Goal: Check status: Check status

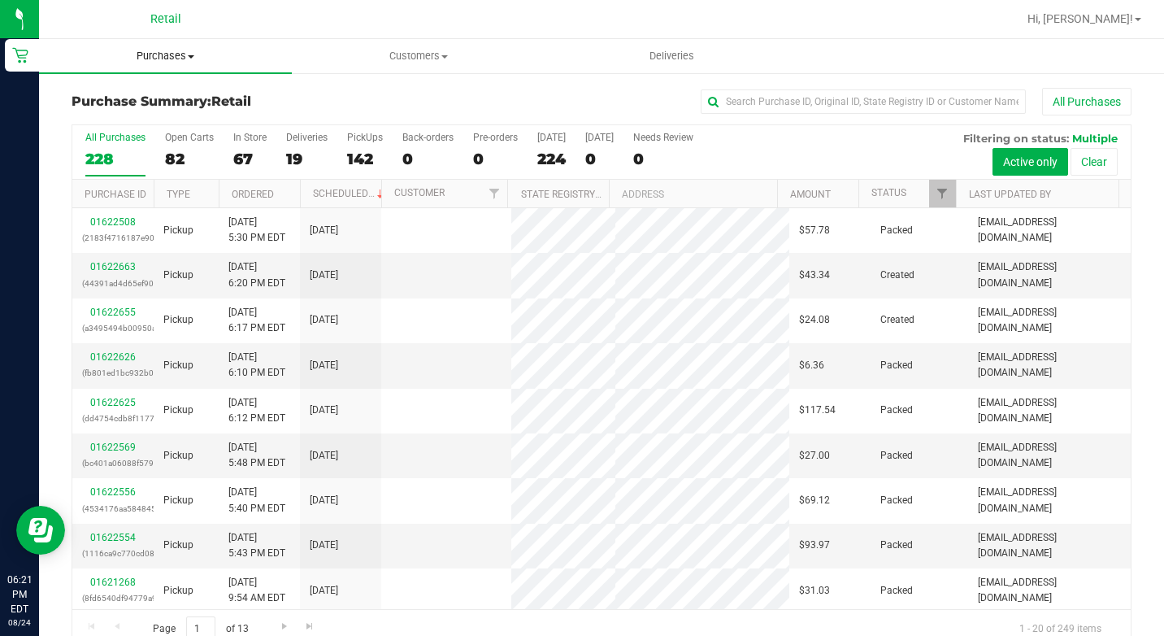
drag, startPoint x: 0, startPoint y: 0, endPoint x: 174, endPoint y: 61, distance: 184.3
click at [177, 54] on span "Purchases" at bounding box center [165, 56] width 253 height 15
click at [152, 97] on span "Summary of purchases" at bounding box center [122, 98] width 167 height 14
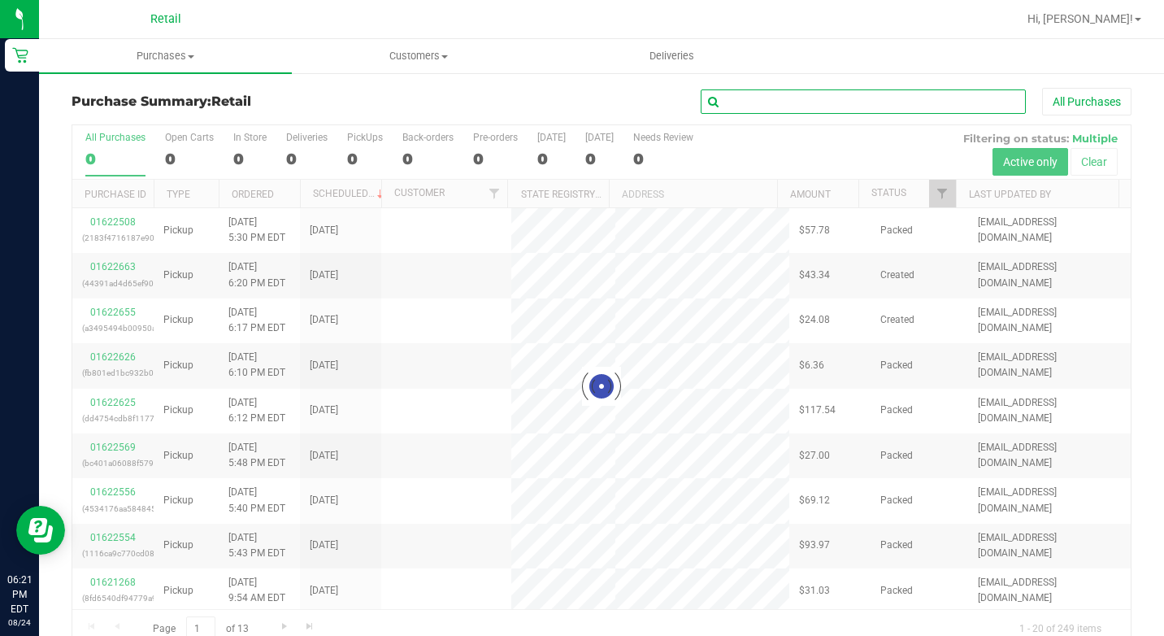
click at [770, 103] on input "text" at bounding box center [863, 101] width 325 height 24
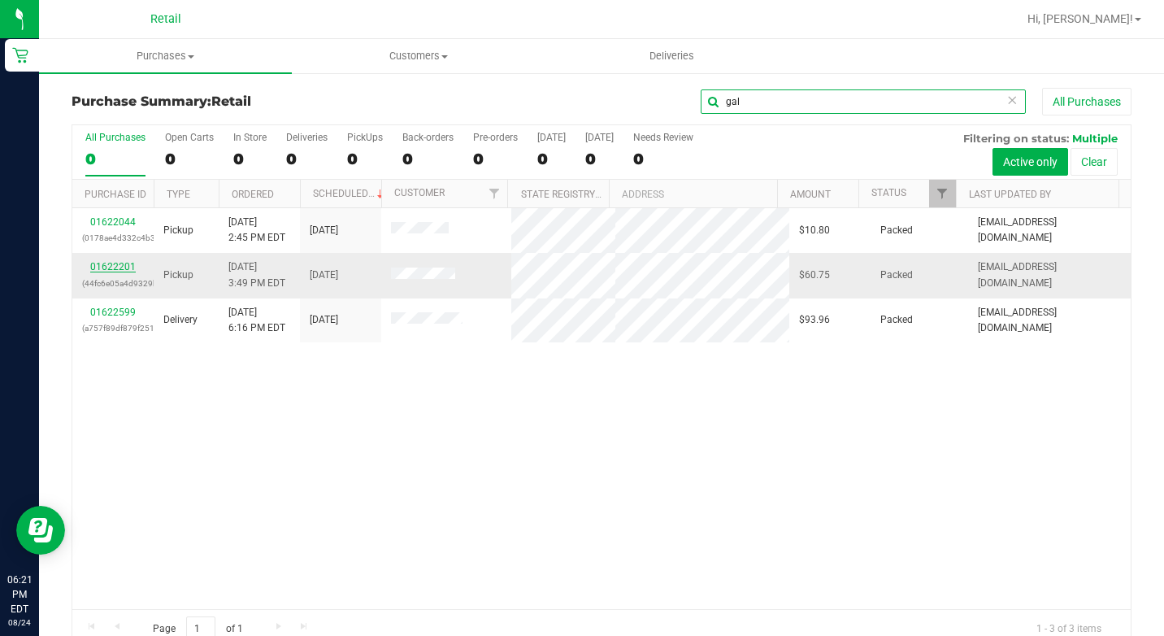
type input "gal"
click at [131, 265] on link "01622201" at bounding box center [113, 266] width 46 height 11
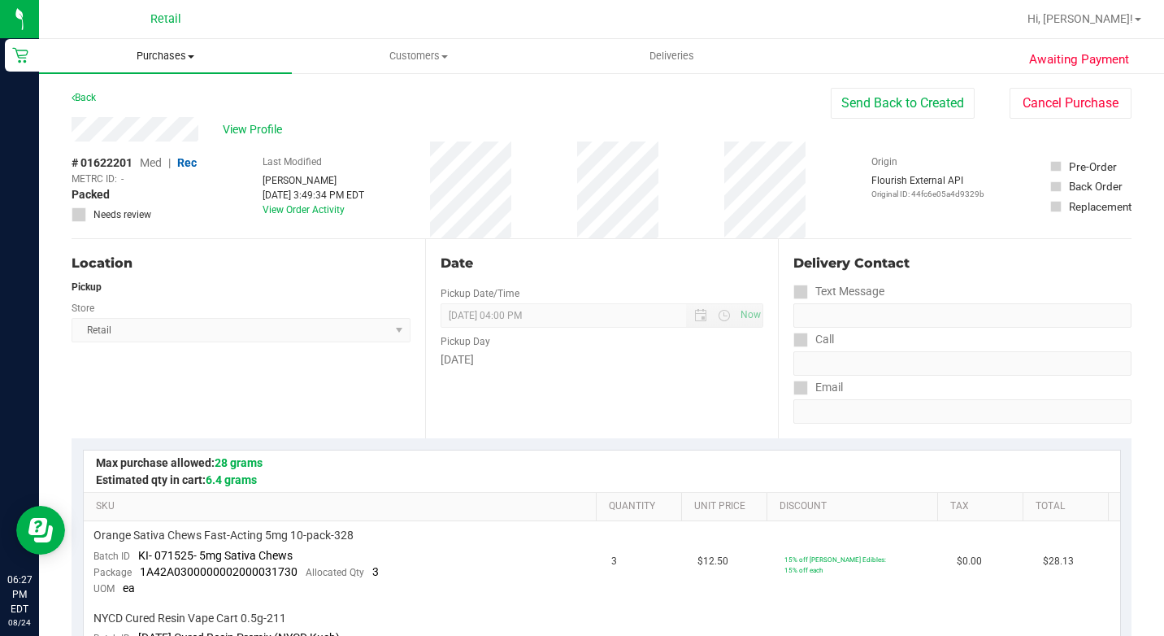
click at [190, 50] on span "Purchases" at bounding box center [165, 56] width 253 height 15
click at [160, 89] on li "Summary of purchases" at bounding box center [165, 99] width 253 height 20
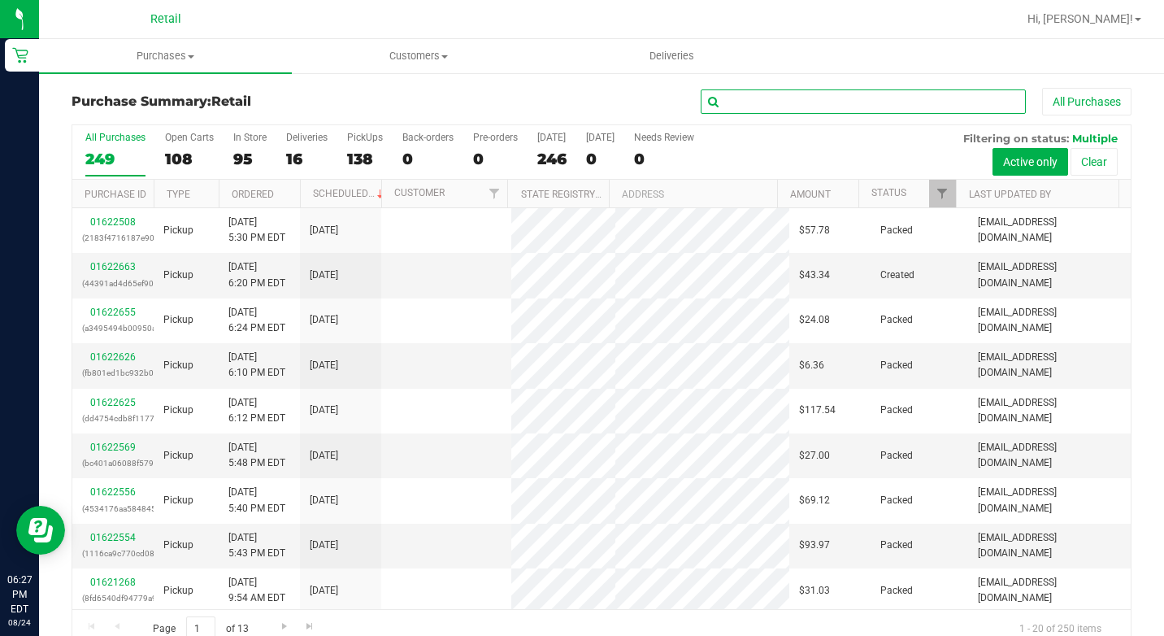
click at [738, 102] on input "text" at bounding box center [863, 101] width 325 height 24
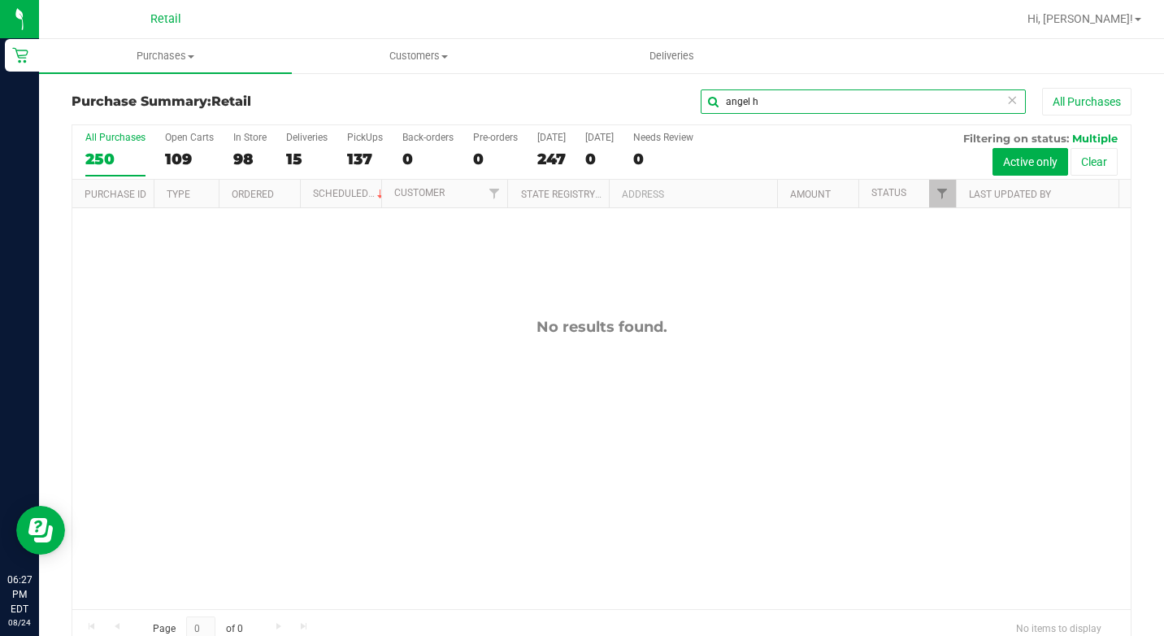
type input "angel h"
click at [196, 50] on span "Purchases" at bounding box center [165, 56] width 253 height 15
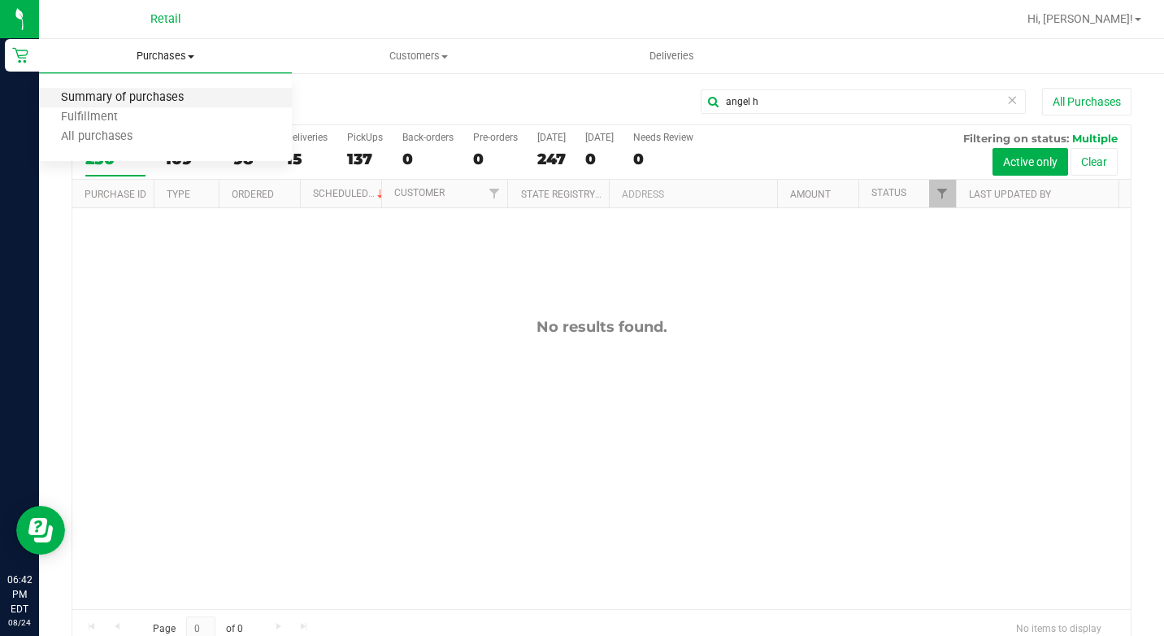
click at [181, 94] on span "Summary of purchases" at bounding box center [122, 98] width 167 height 14
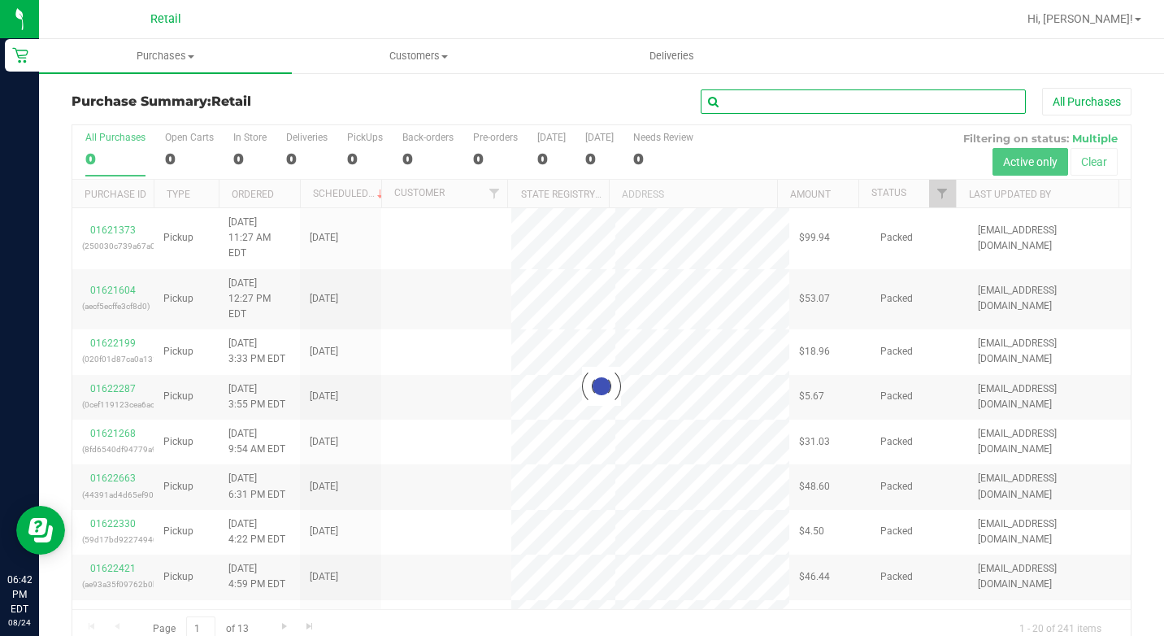
click at [772, 102] on input "text" at bounding box center [863, 101] width 325 height 24
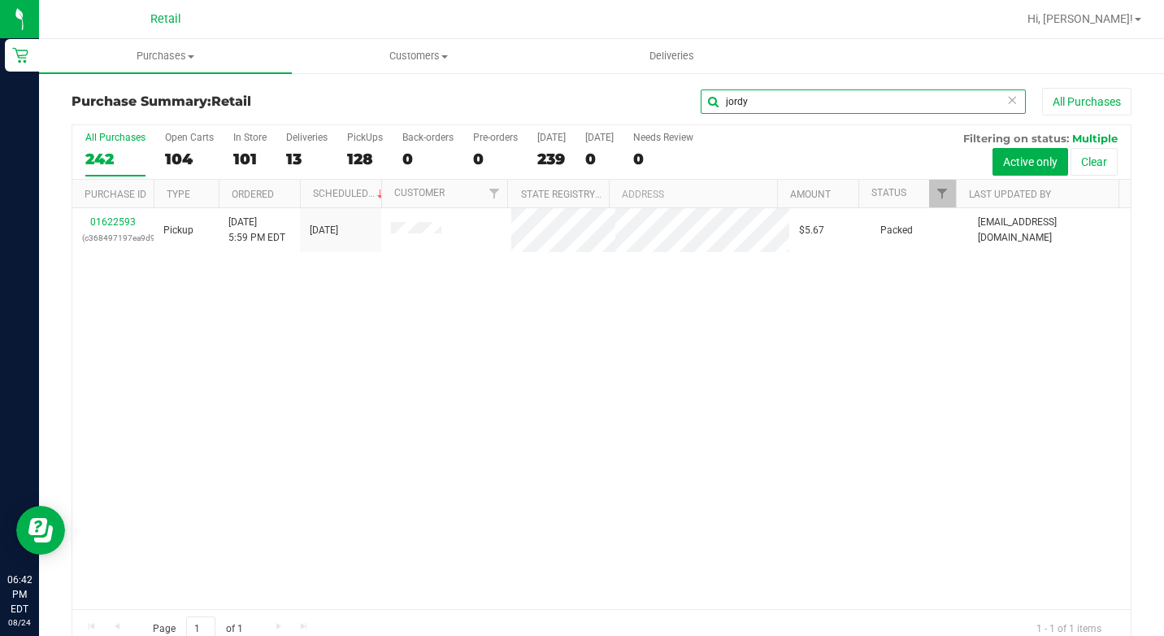
type input "jordy"
